Goal: Check status: Check status

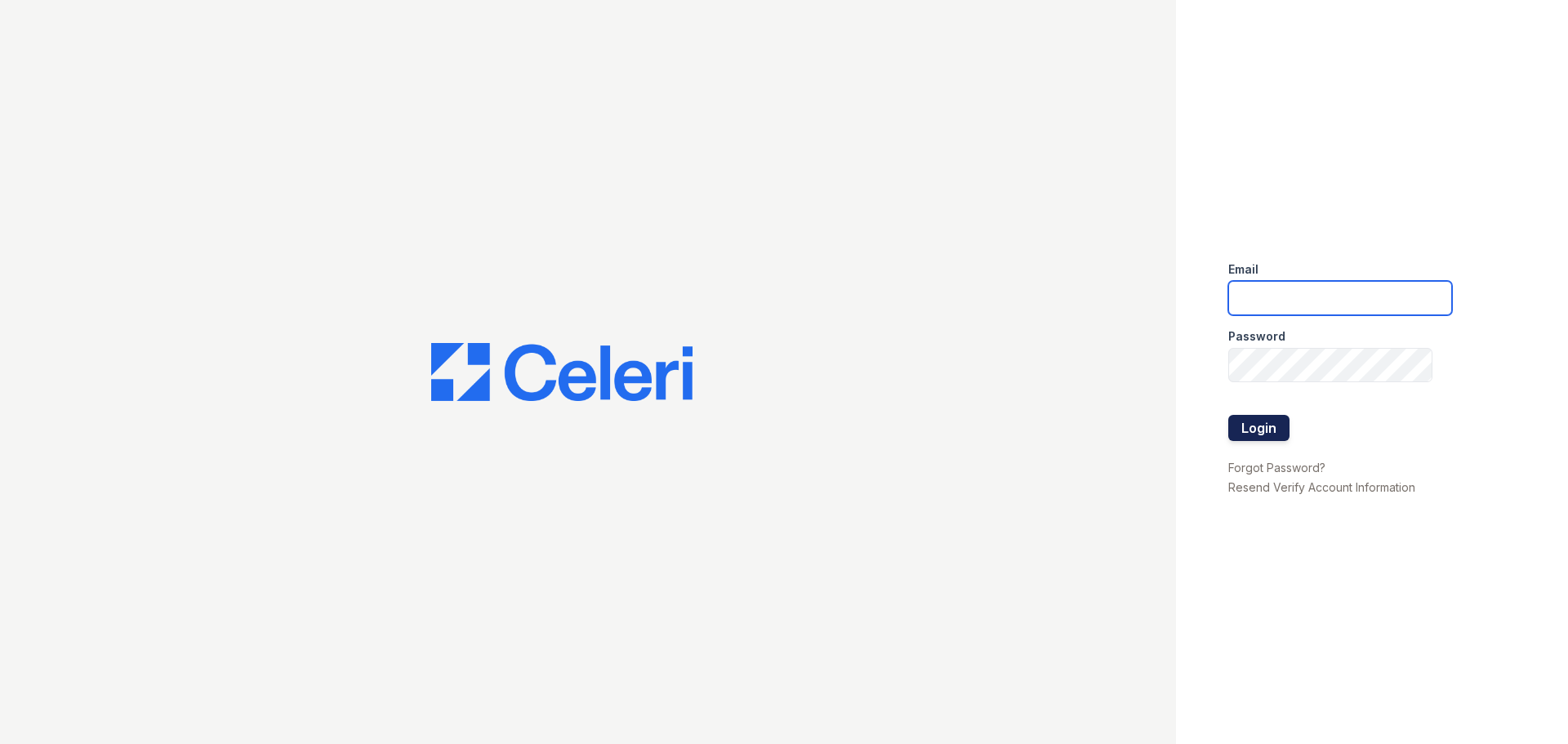
type input "[DOMAIN_NAME][EMAIL_ADDRESS][DOMAIN_NAME]"
click at [1251, 430] on button "Login" at bounding box center [1258, 428] width 61 height 26
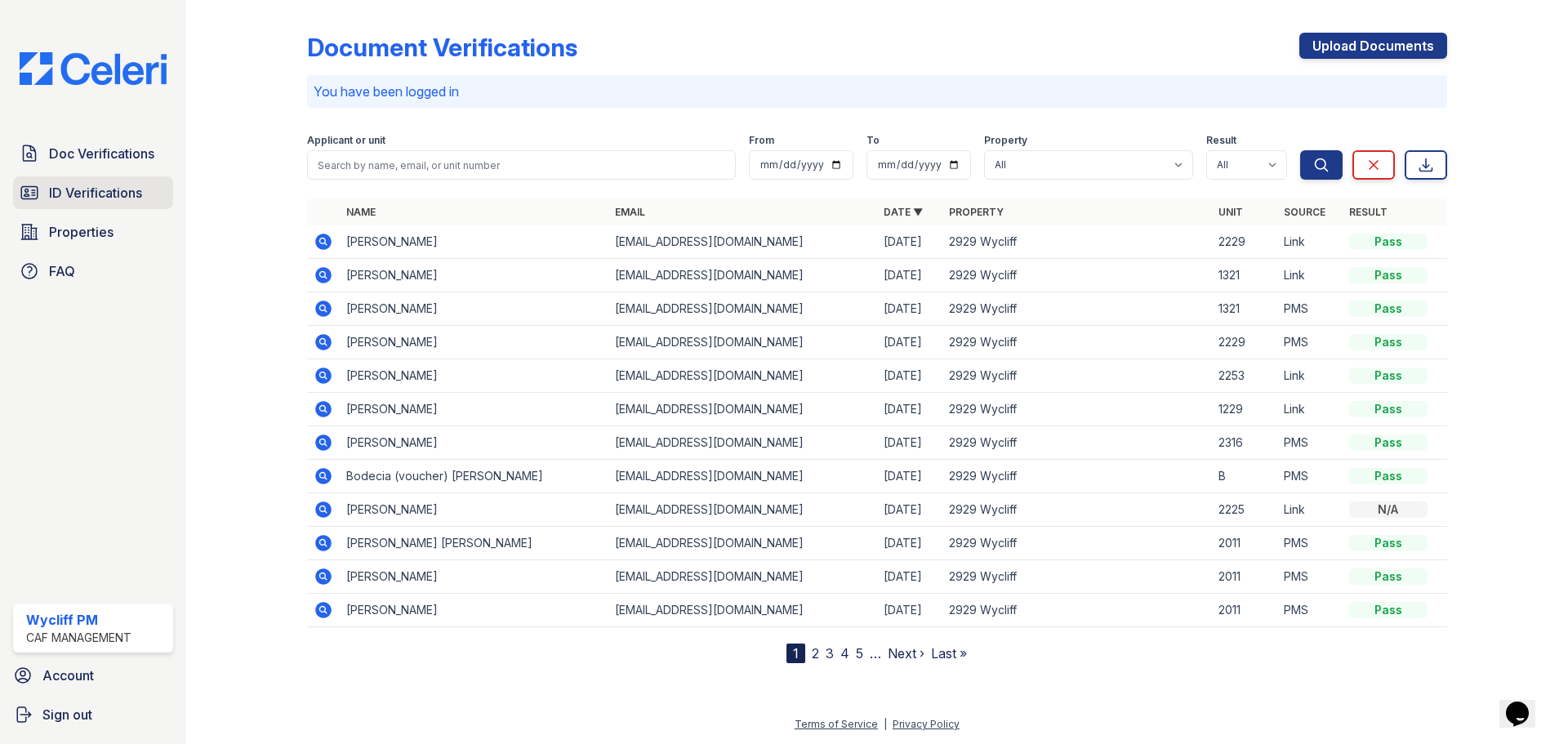
click at [63, 200] on span "ID Verifications" at bounding box center [95, 193] width 93 height 19
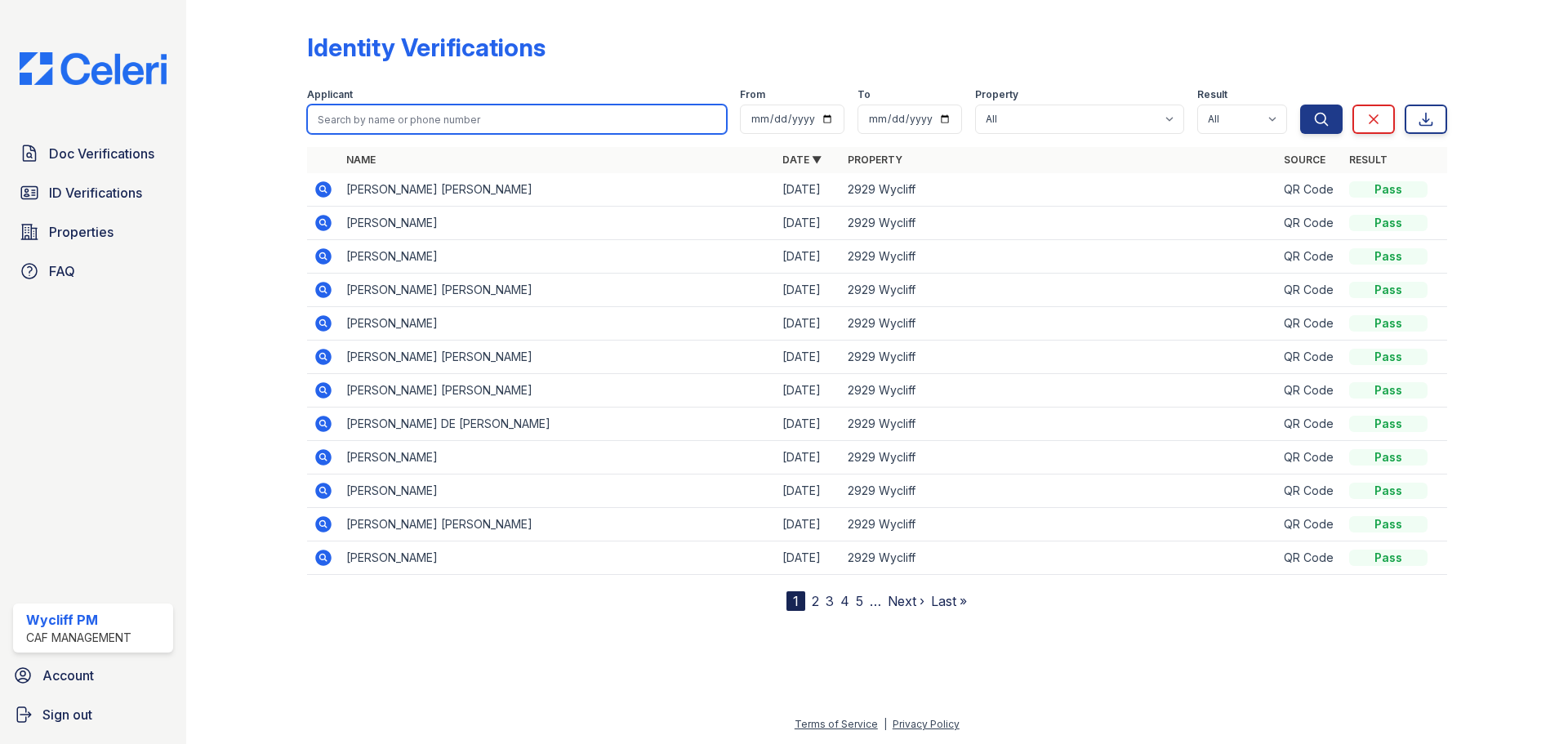
click at [489, 121] on input "search" at bounding box center [516, 119] width 419 height 30
type input "vaughan"
click at [1300, 105] on button "Search" at bounding box center [1321, 119] width 43 height 30
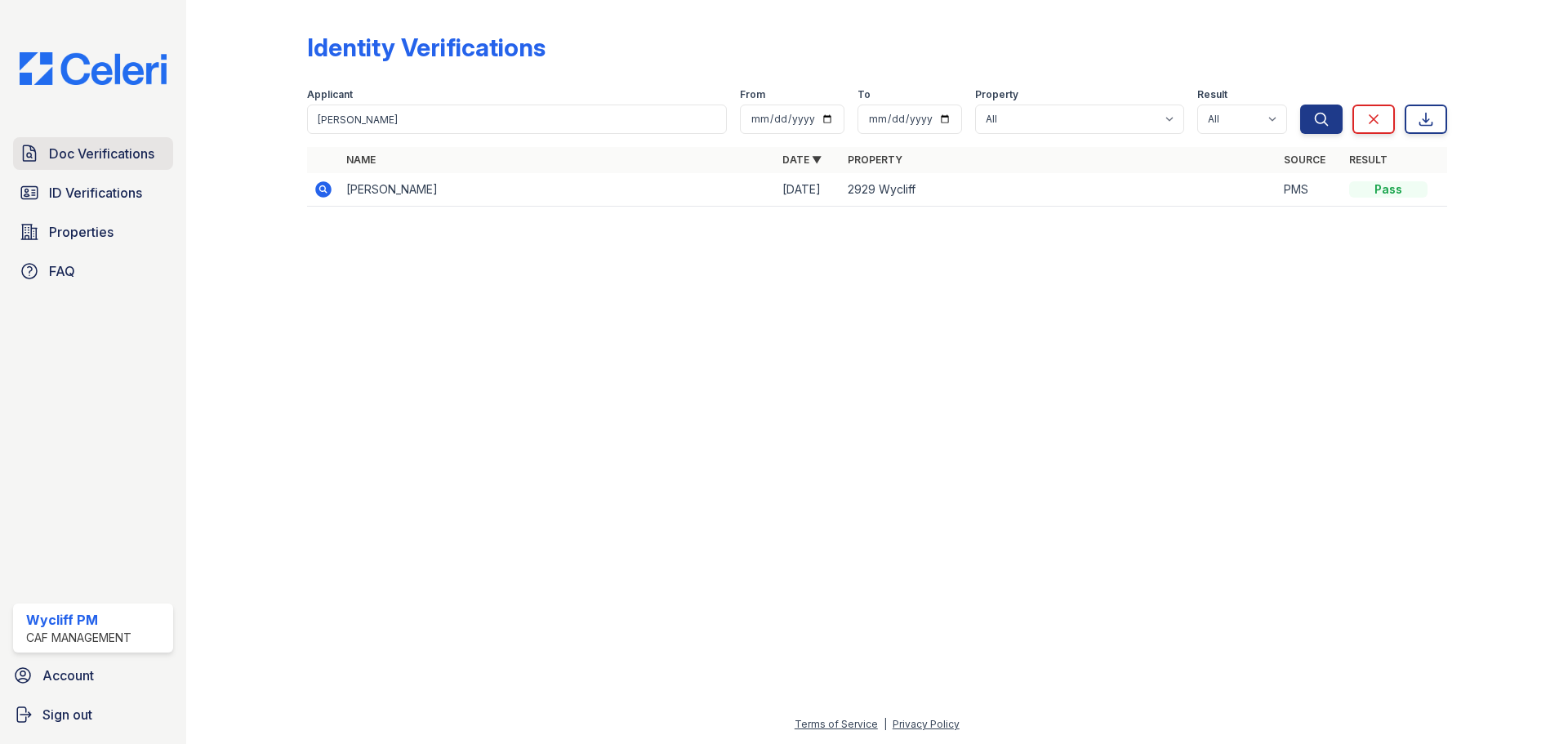
click at [66, 146] on span "Doc Verifications" at bounding box center [101, 154] width 106 height 19
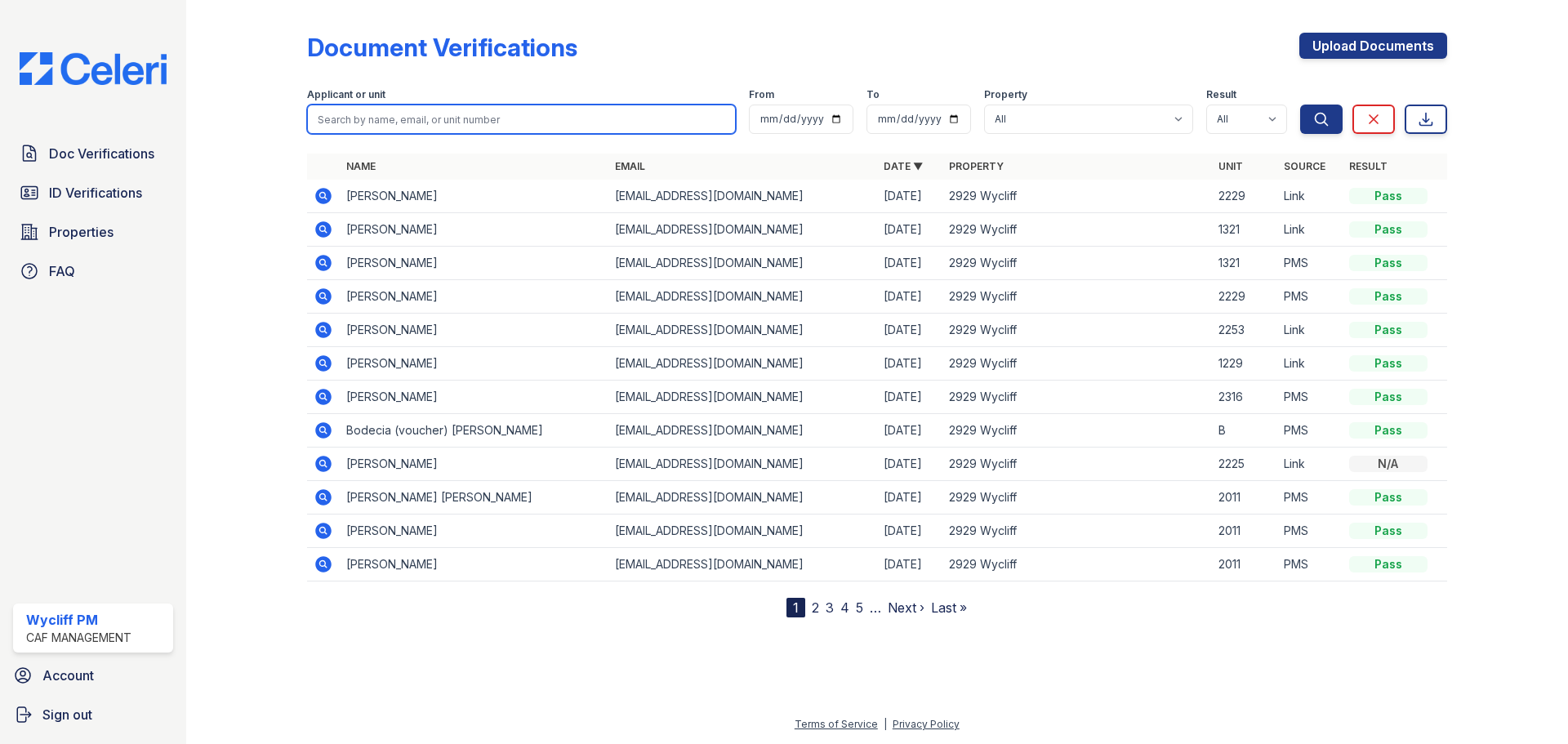
click at [406, 110] on input "search" at bounding box center [522, 119] width 429 height 30
type input "vaughan"
click at [1300, 105] on button "Search" at bounding box center [1321, 119] width 43 height 30
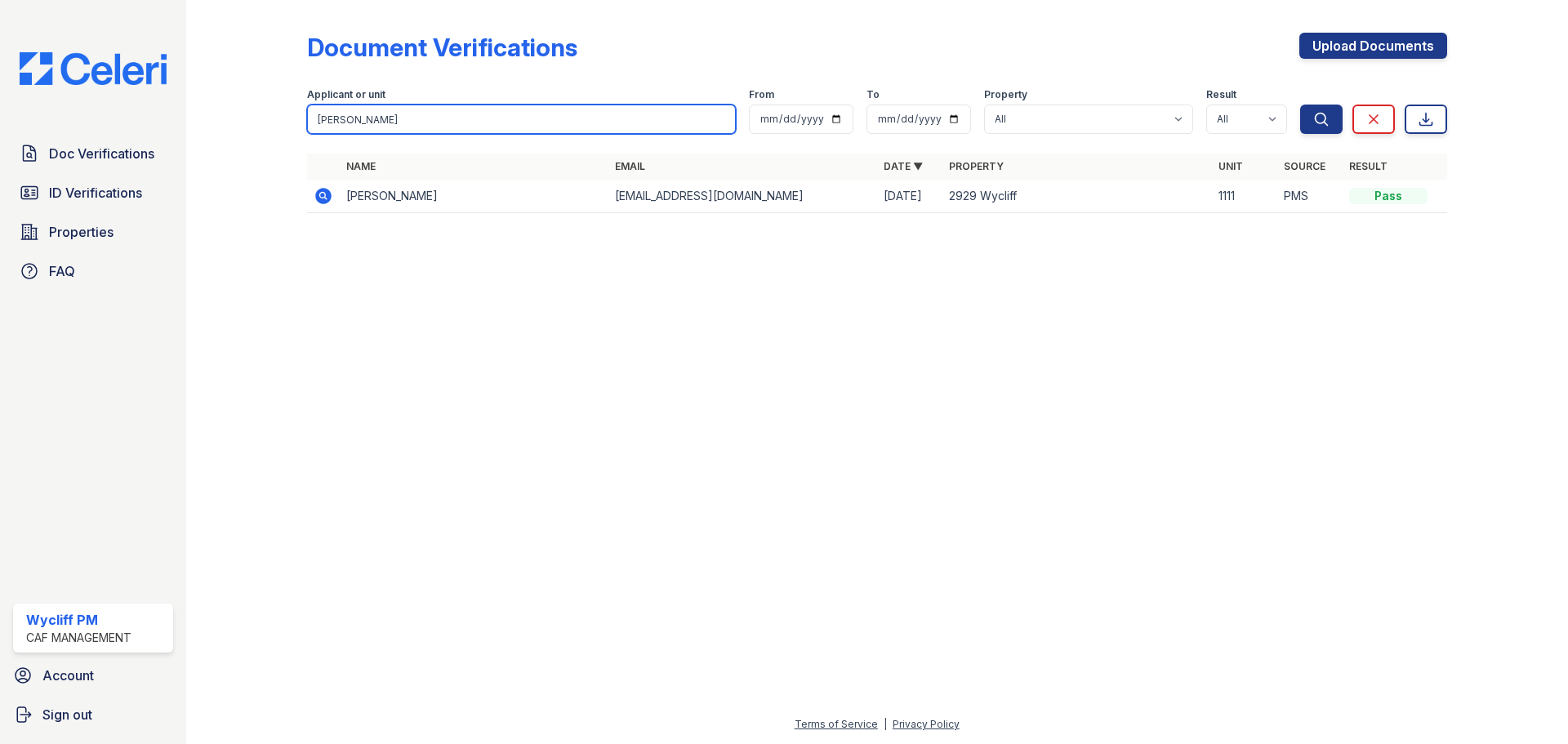
click at [384, 115] on input "vaughan" at bounding box center [522, 119] width 429 height 30
type input "bryant"
click at [1300, 105] on button "Search" at bounding box center [1321, 119] width 43 height 30
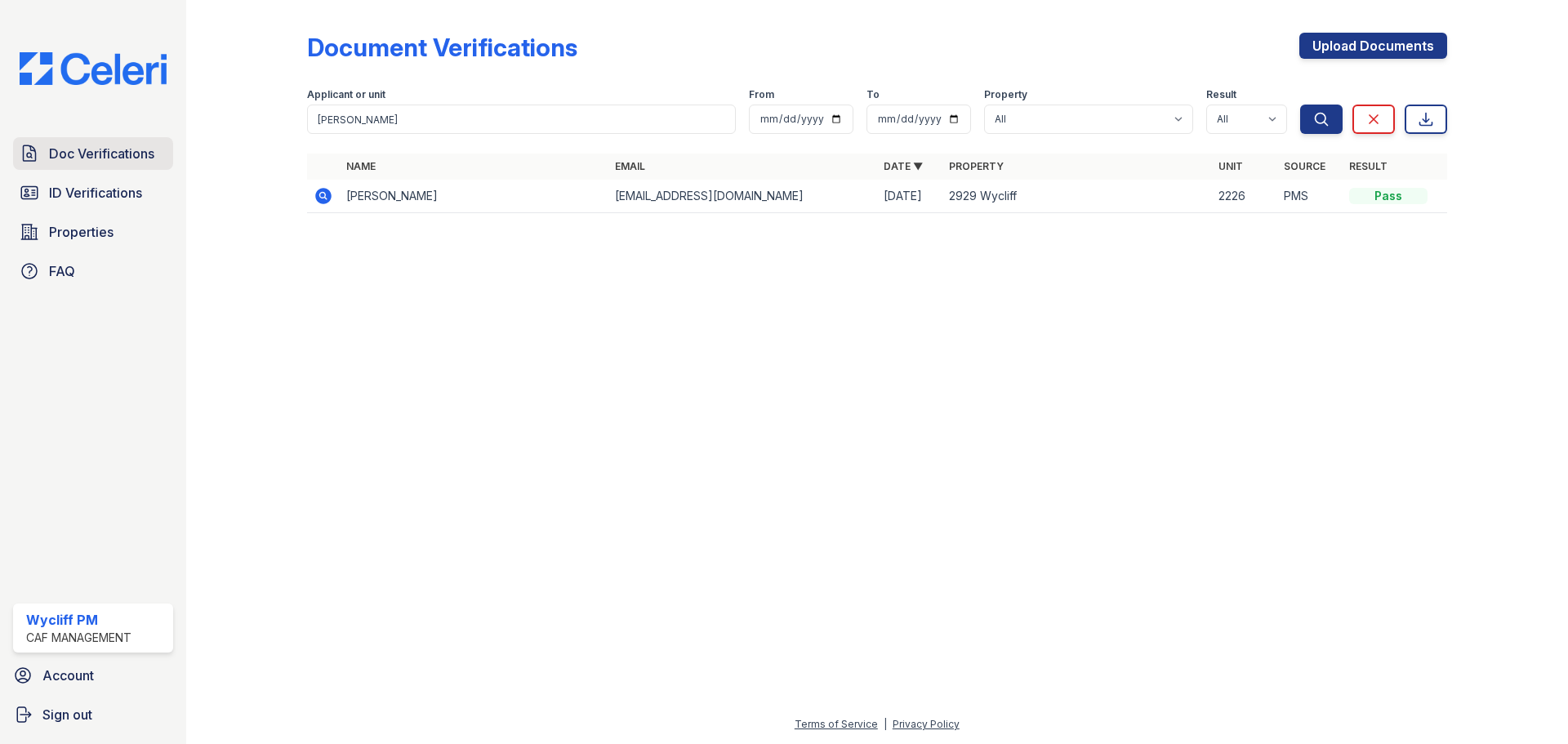
click at [110, 160] on span "Doc Verifications" at bounding box center [101, 154] width 106 height 19
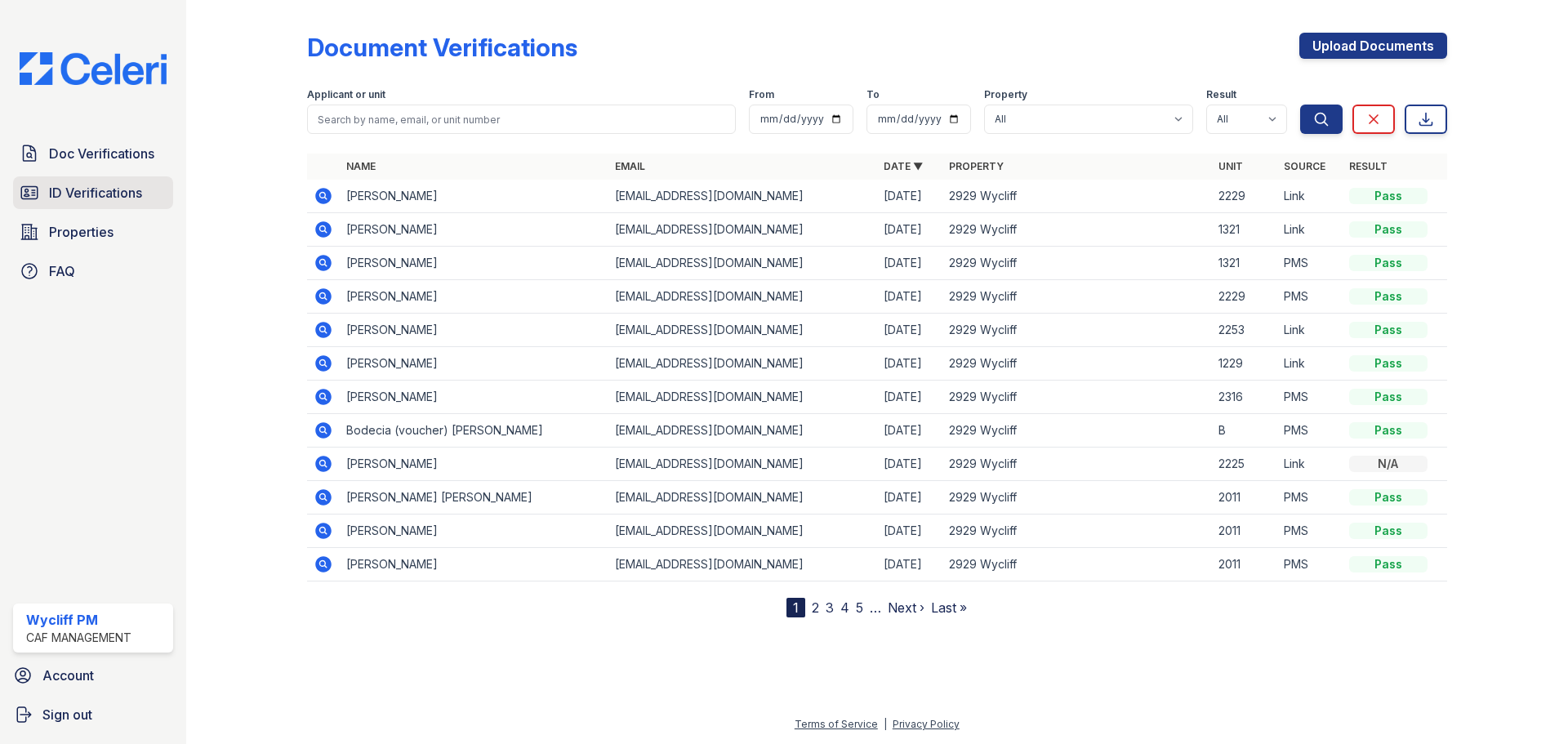
click at [112, 186] on span "ID Verifications" at bounding box center [95, 193] width 93 height 19
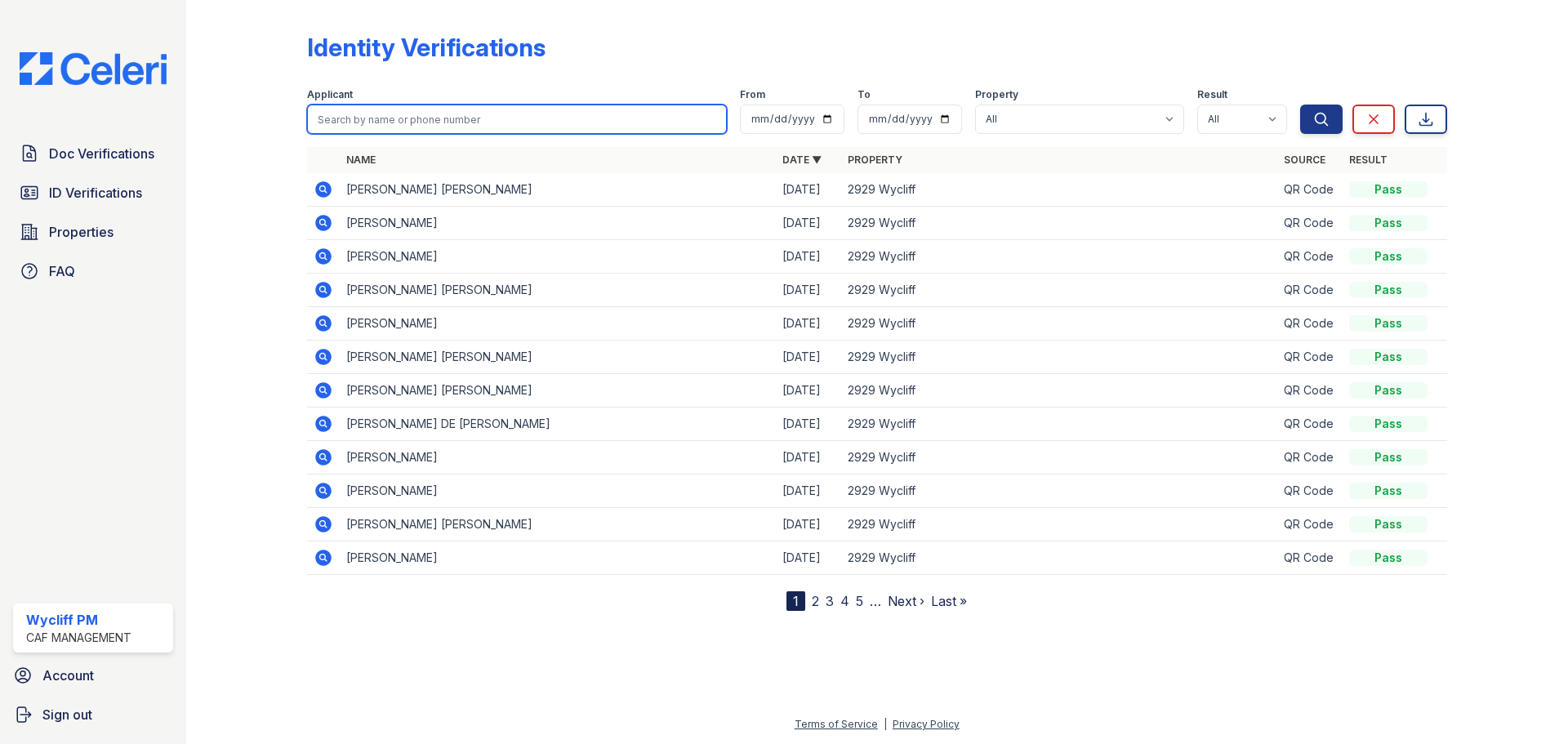
click at [367, 118] on input "search" at bounding box center [516, 119] width 419 height 30
type input "bryant"
click at [1300, 105] on button "Search" at bounding box center [1321, 119] width 43 height 30
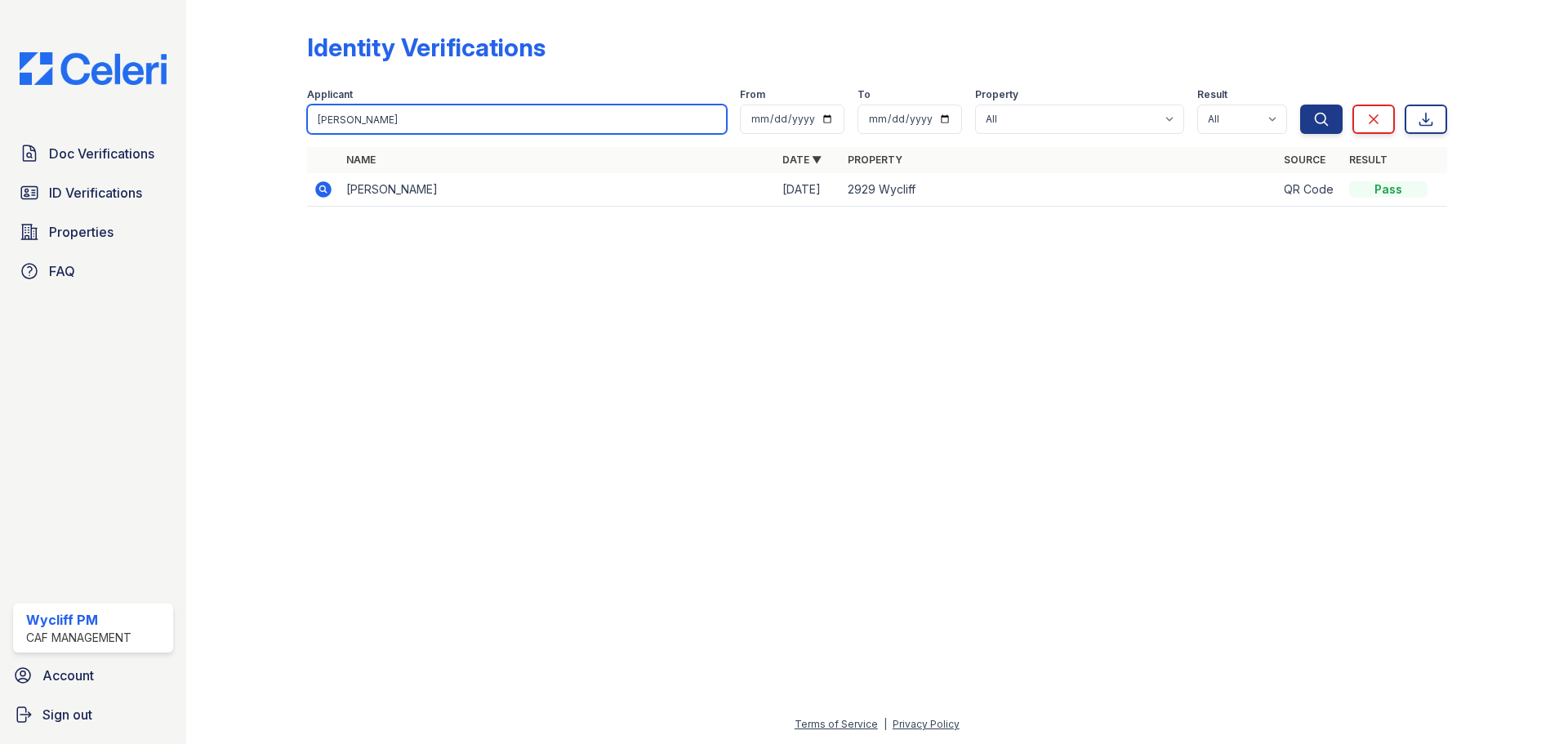
click at [445, 123] on input "bryant" at bounding box center [516, 119] width 419 height 30
click at [445, 122] on input "bryant" at bounding box center [516, 119] width 419 height 30
type input "cartas"
click at [1300, 105] on button "Search" at bounding box center [1321, 119] width 43 height 30
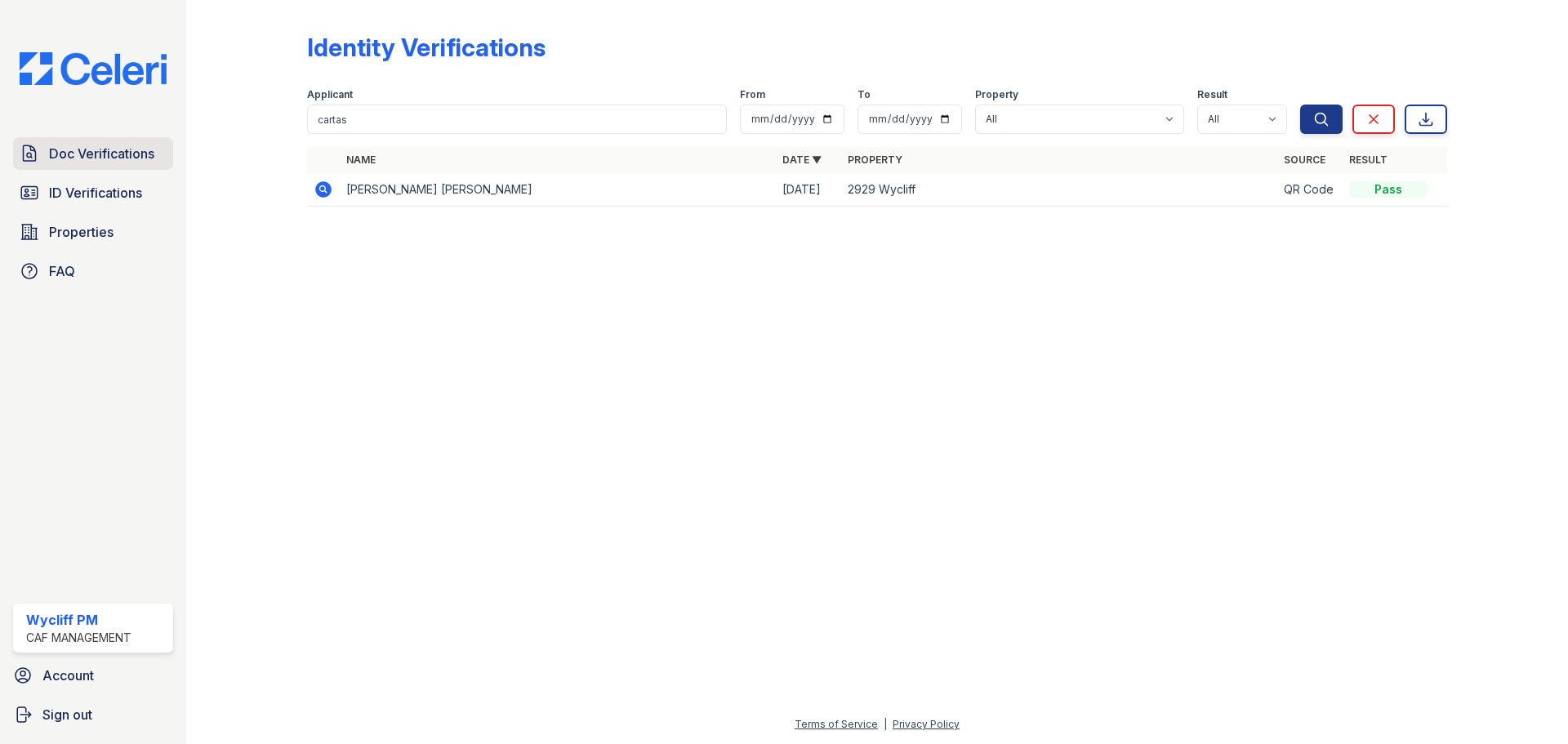
click at [118, 160] on span "Doc Verifications" at bounding box center [101, 154] width 106 height 19
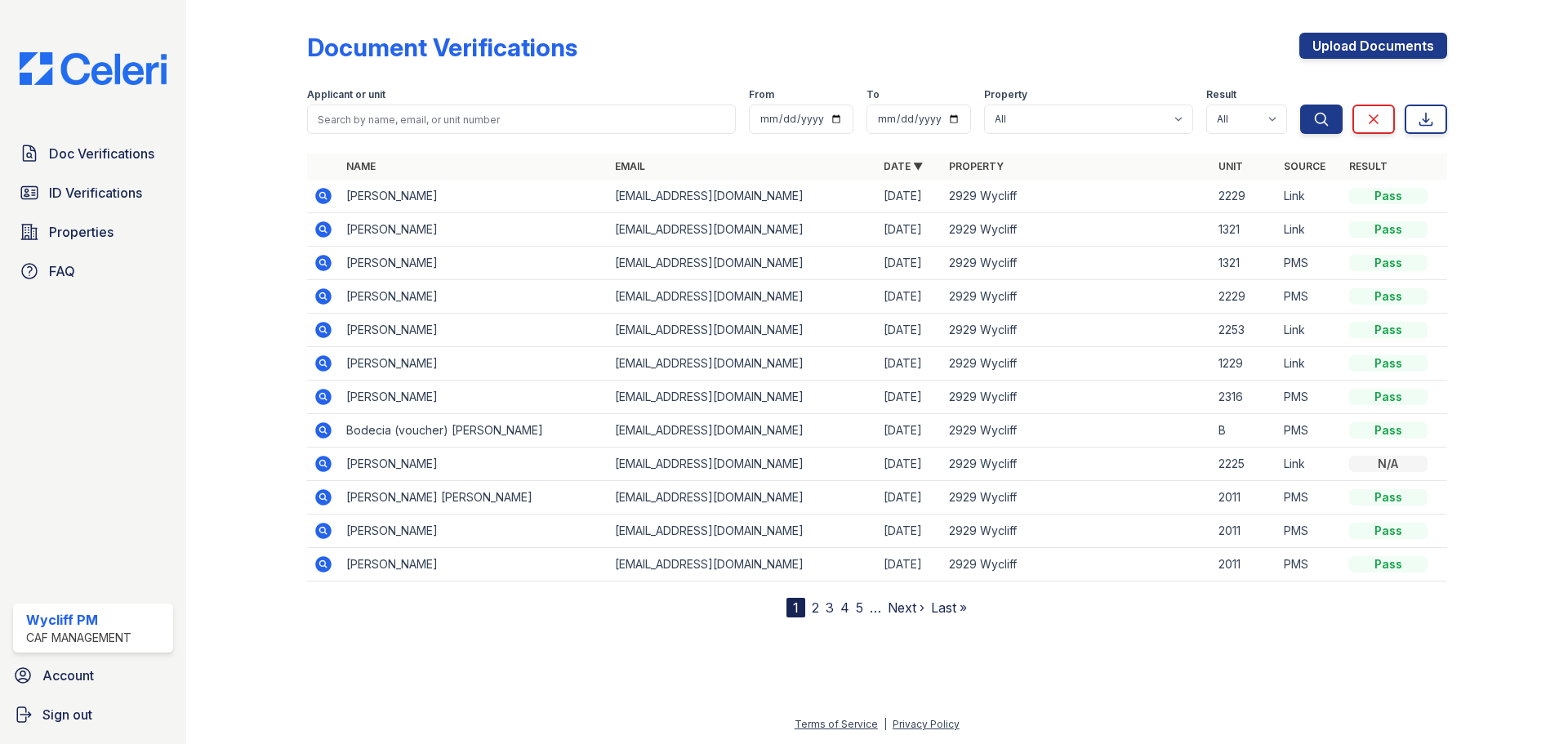
click at [345, 120] on input "search" at bounding box center [522, 119] width 429 height 30
type input "cartas"
click at [1300, 105] on button "Search" at bounding box center [1321, 119] width 43 height 30
